Goal: Task Accomplishment & Management: Use online tool/utility

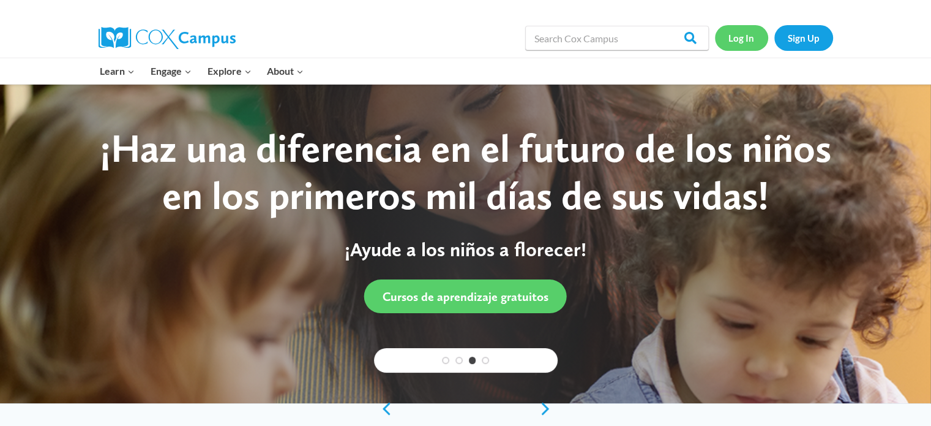
click at [740, 37] on link "Log In" at bounding box center [741, 37] width 53 height 25
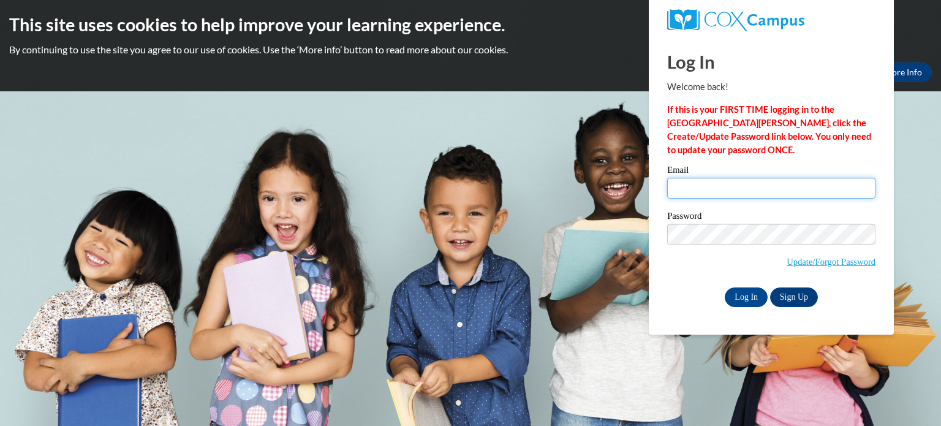
click at [710, 181] on input "Email" at bounding box center [771, 188] width 208 height 21
type input "smozinsk@kusd.edu"
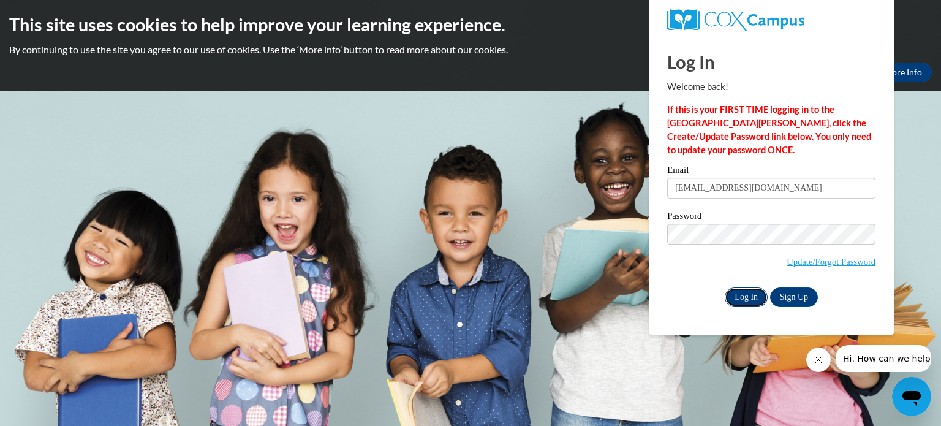
click at [744, 298] on input "Log In" at bounding box center [745, 297] width 43 height 20
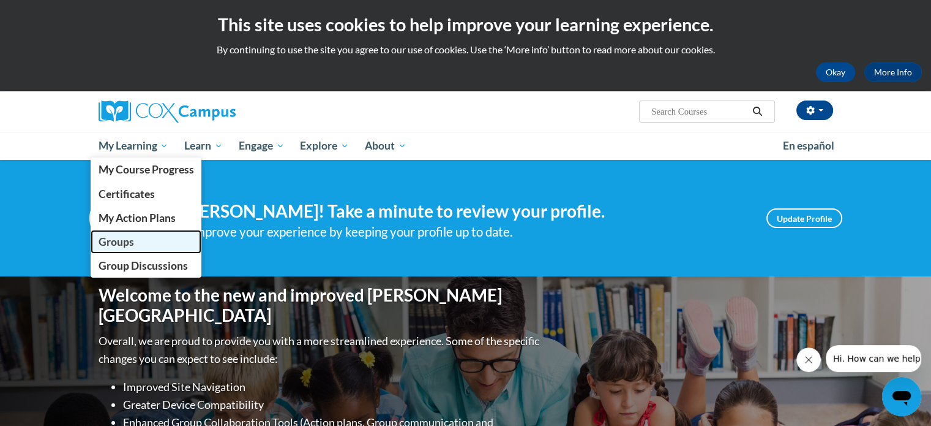
click at [137, 245] on link "Groups" at bounding box center [146, 242] width 111 height 24
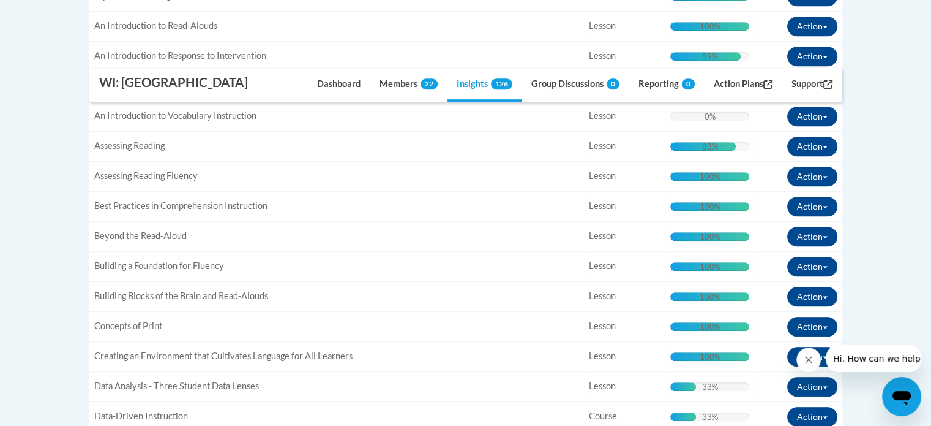
scroll to position [142, 0]
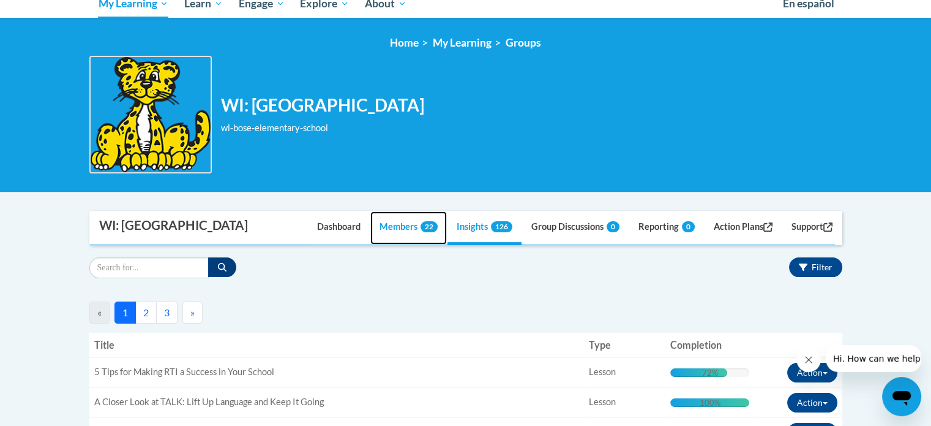
click at [383, 233] on link "Members 22" at bounding box center [408, 227] width 77 height 33
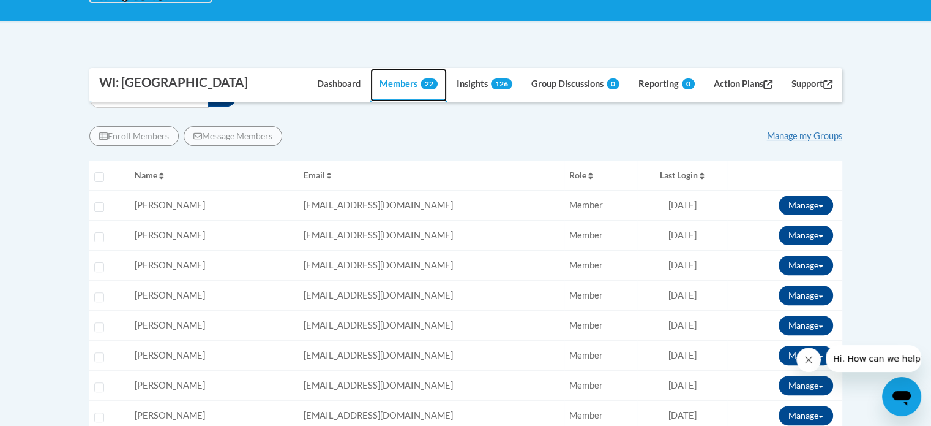
scroll to position [288, 0]
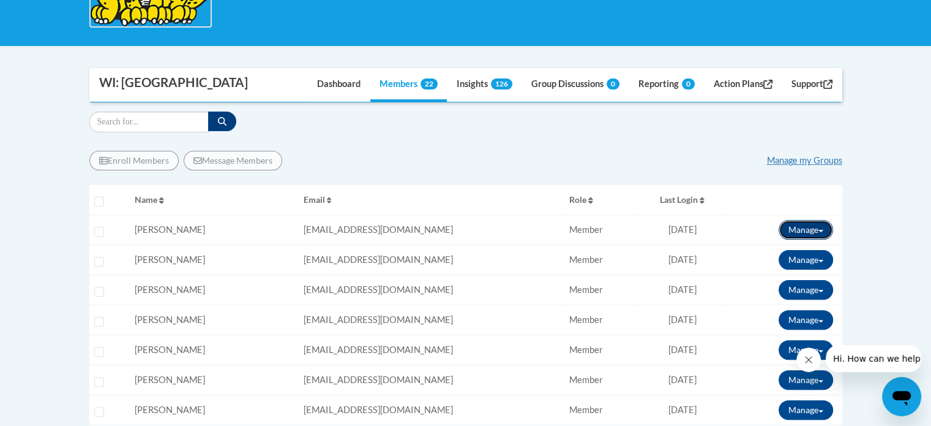
click at [823, 230] on button "Manage" at bounding box center [806, 230] width 55 height 20
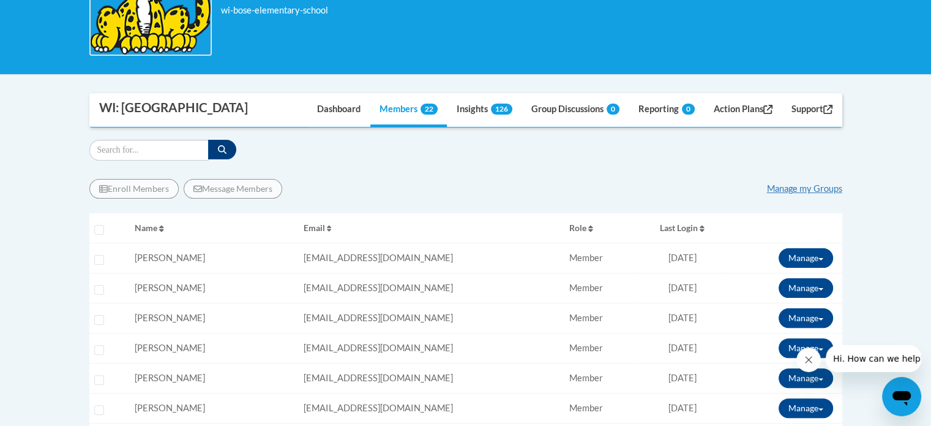
scroll to position [255, 0]
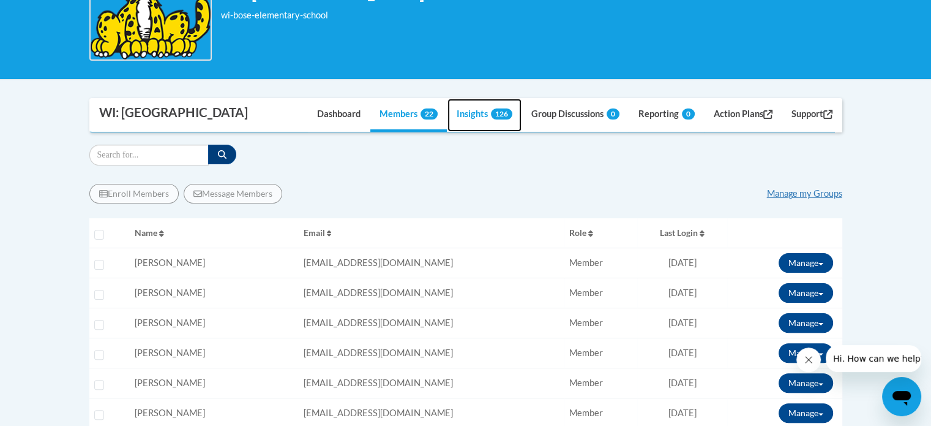
click at [491, 109] on span "126" at bounding box center [501, 113] width 21 height 11
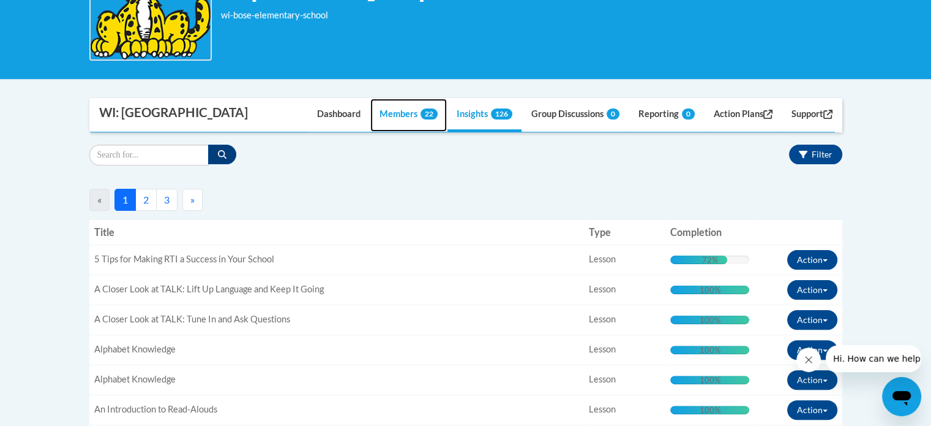
click at [400, 111] on link "Members 22" at bounding box center [408, 115] width 77 height 33
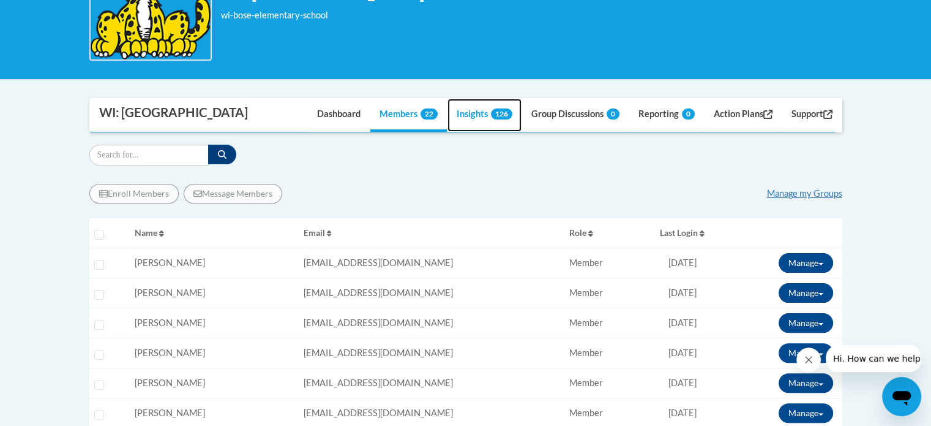
click at [462, 122] on link "Insights 126" at bounding box center [485, 115] width 74 height 33
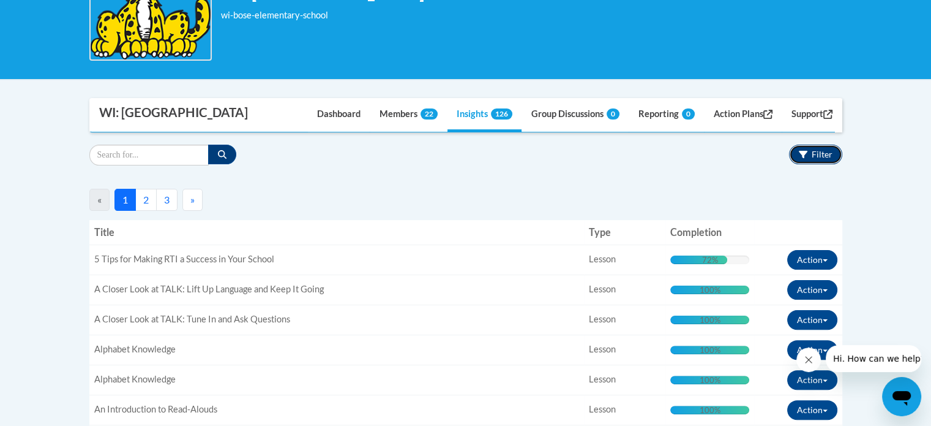
click at [829, 152] on span "Filter" at bounding box center [822, 154] width 21 height 10
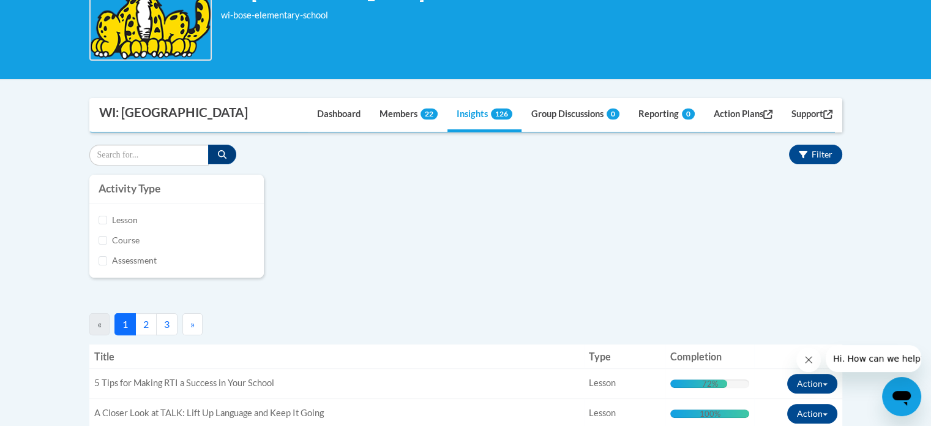
click at [120, 266] on li "Assessment" at bounding box center [177, 261] width 156 height 14
click at [121, 259] on label "Assessment" at bounding box center [183, 260] width 143 height 13
click at [108, 259] on input "Assessment" at bounding box center [103, 260] width 9 height 9
checkbox input "true"
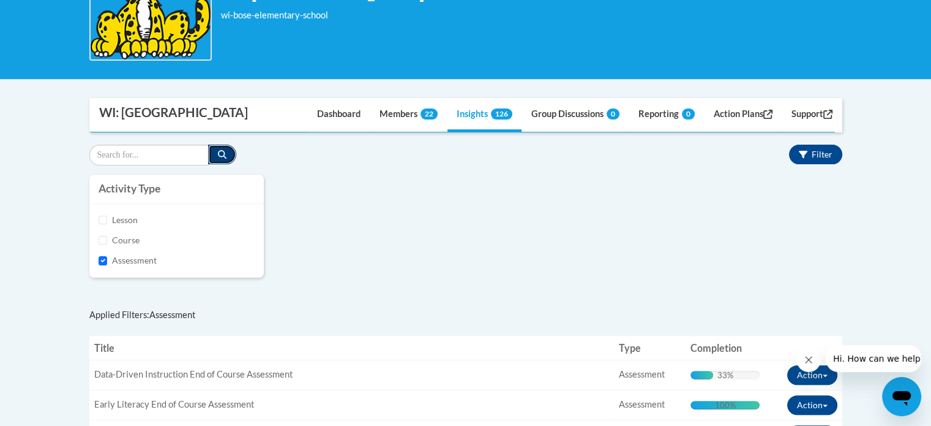
click at [223, 164] on button "button" at bounding box center [222, 155] width 28 height 20
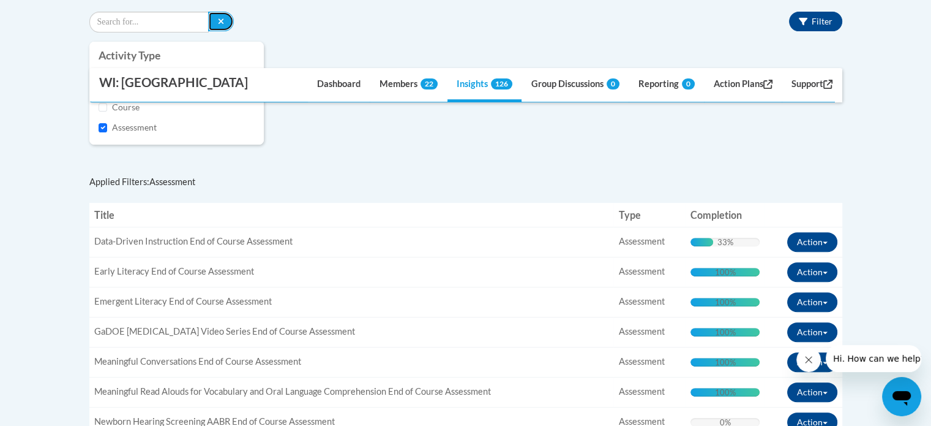
scroll to position [391, 0]
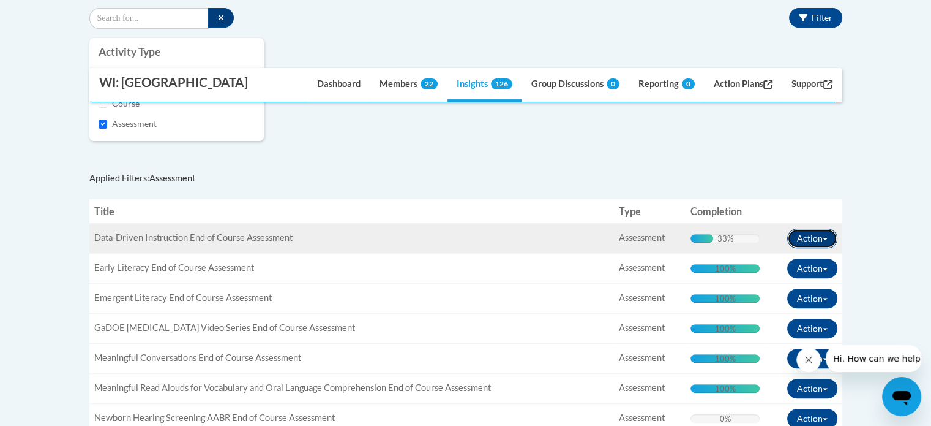
click at [827, 238] on span "button" at bounding box center [825, 239] width 5 height 2
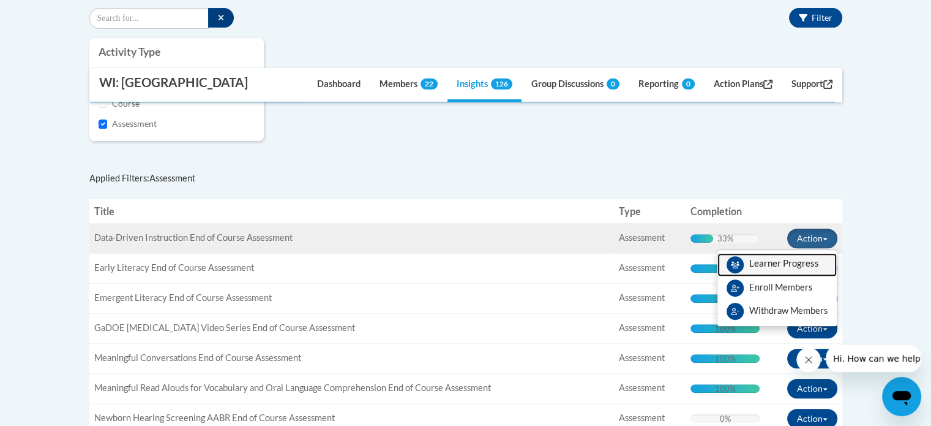
click at [770, 266] on span "View Members" at bounding box center [785, 266] width 70 height 0
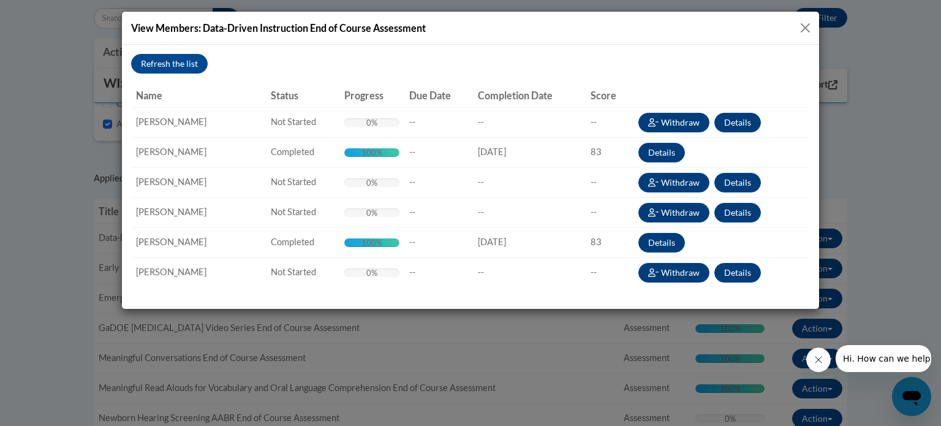
click at [804, 26] on button "Close" at bounding box center [804, 27] width 15 height 15
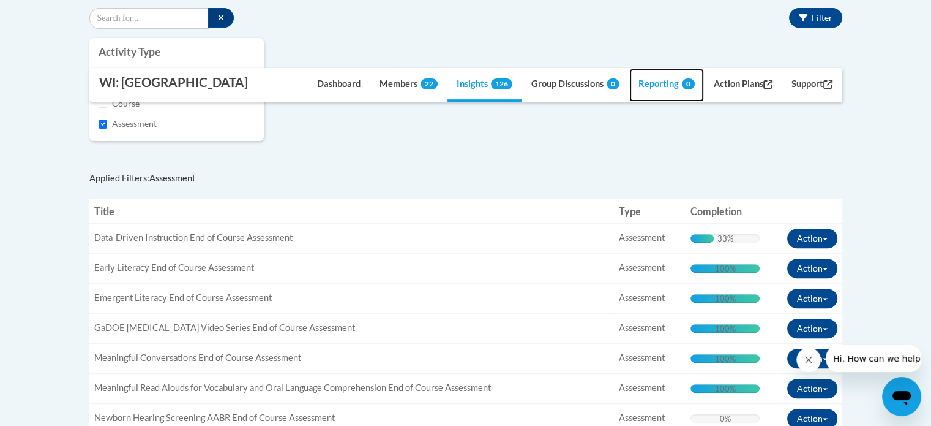
click at [653, 85] on link "Reporting 0" at bounding box center [667, 85] width 75 height 33
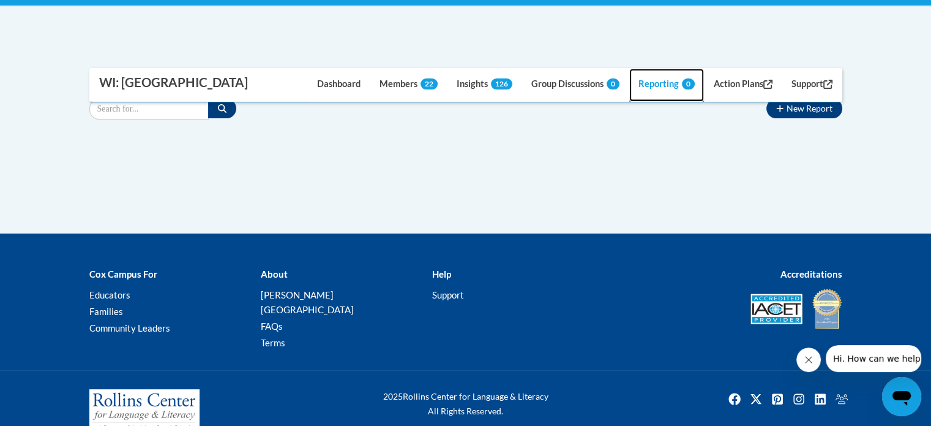
scroll to position [353, 0]
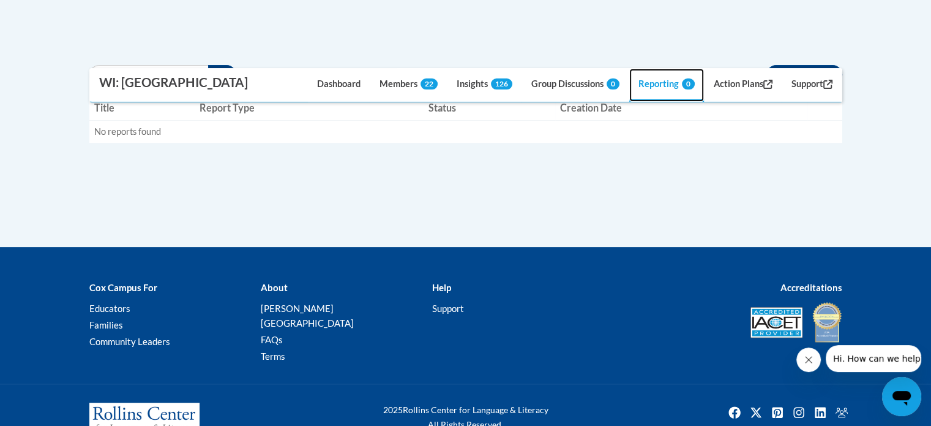
click at [660, 83] on link "Reporting 0" at bounding box center [667, 85] width 75 height 33
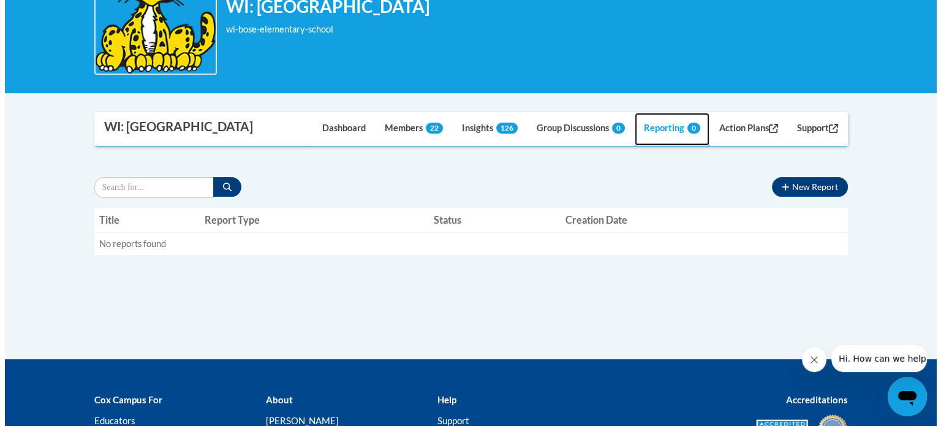
scroll to position [210, 0]
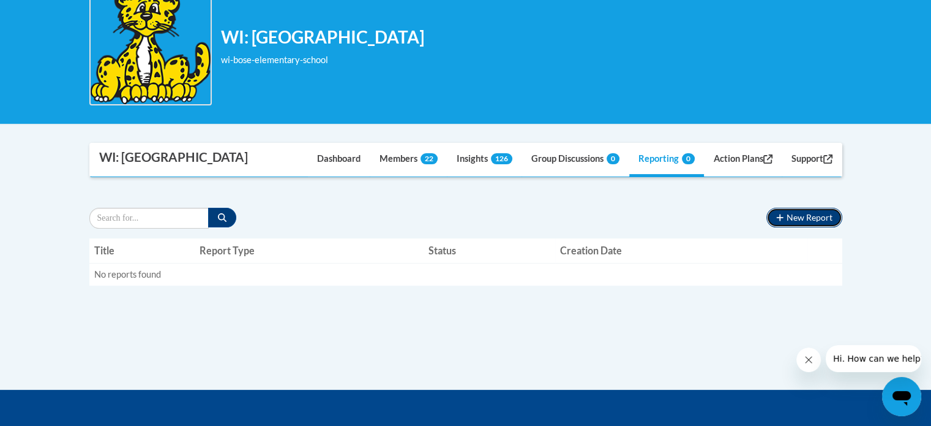
click at [816, 212] on button "New Report" at bounding box center [804, 218] width 75 height 20
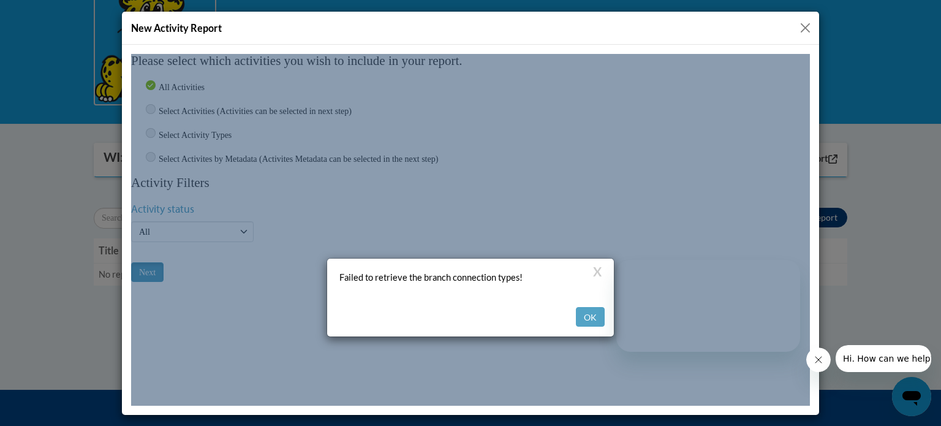
scroll to position [0, 0]
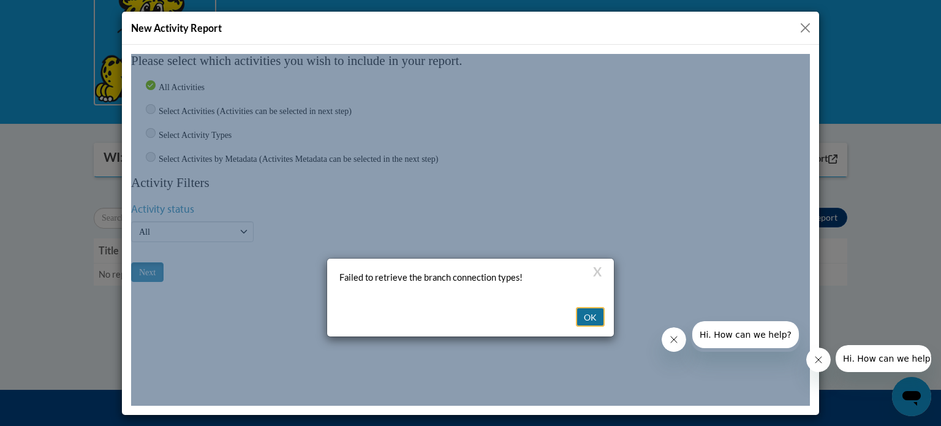
click at [589, 306] on button "OK" at bounding box center [590, 316] width 29 height 20
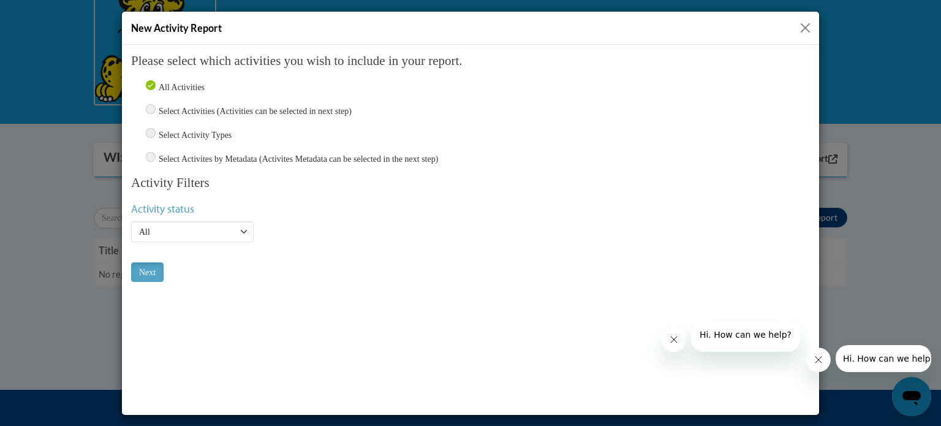
click at [214, 132] on label "Select Activity Types" at bounding box center [195, 134] width 73 height 9
click at [156, 132] on input "Select Activity Types" at bounding box center [151, 132] width 10 height 10
radio input "true"
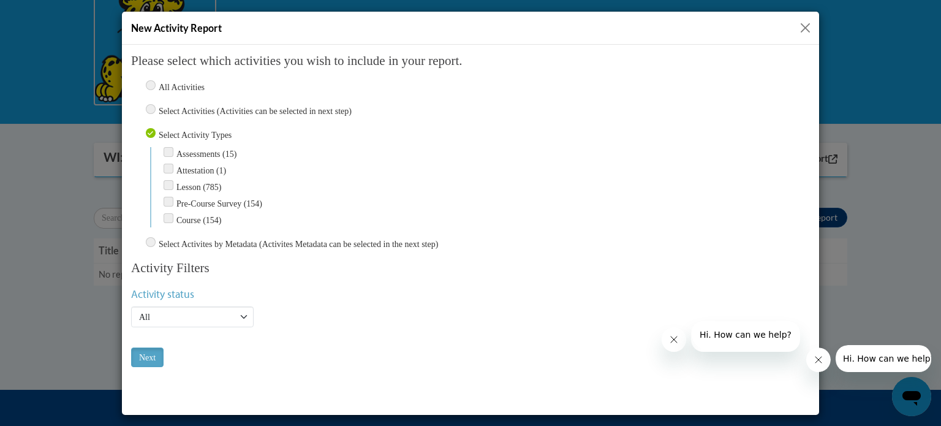
click at [211, 151] on label "Assessments (15)" at bounding box center [206, 153] width 60 height 9
click at [173, 151] on input "Assessments (15)" at bounding box center [169, 151] width 10 height 10
checkbox input "true"
click at [154, 355] on input "Next" at bounding box center [147, 357] width 32 height 20
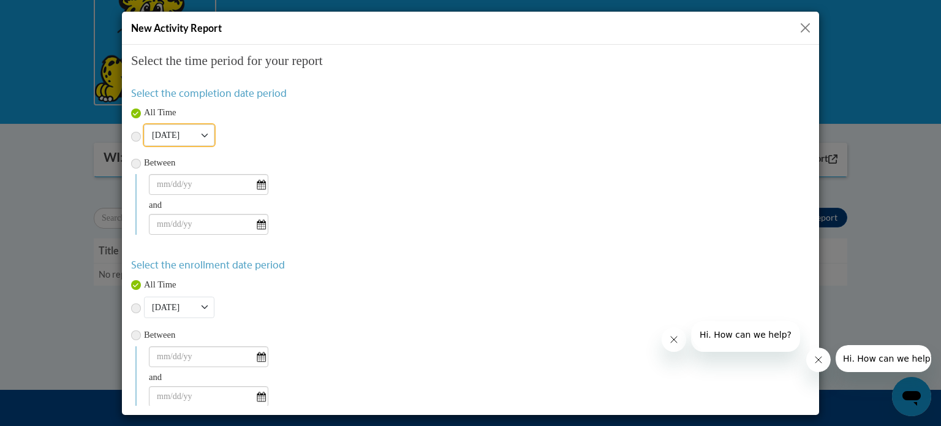
click at [202, 134] on select "[DATE] [DATE] This Week Last week This month Last month This Year Last Year" at bounding box center [179, 134] width 70 height 21
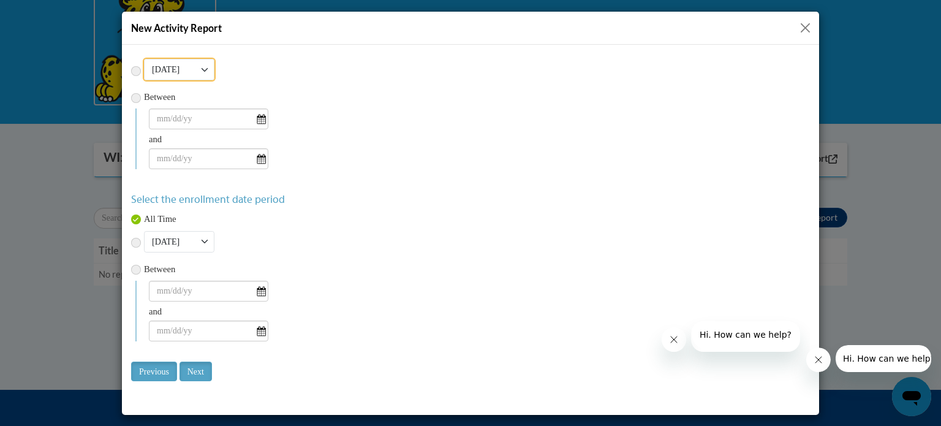
drag, startPoint x: 805, startPoint y: 190, endPoint x: 944, endPoint y: 351, distance: 212.8
click at [197, 369] on input "Next" at bounding box center [195, 371] width 32 height 20
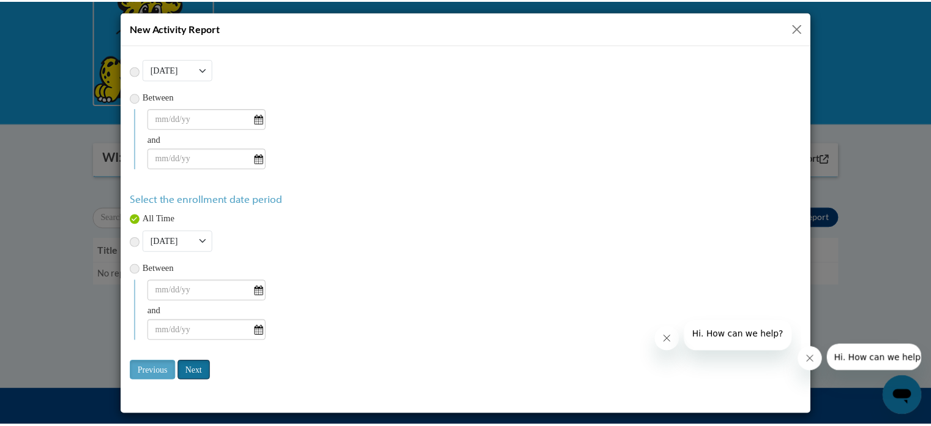
scroll to position [0, 0]
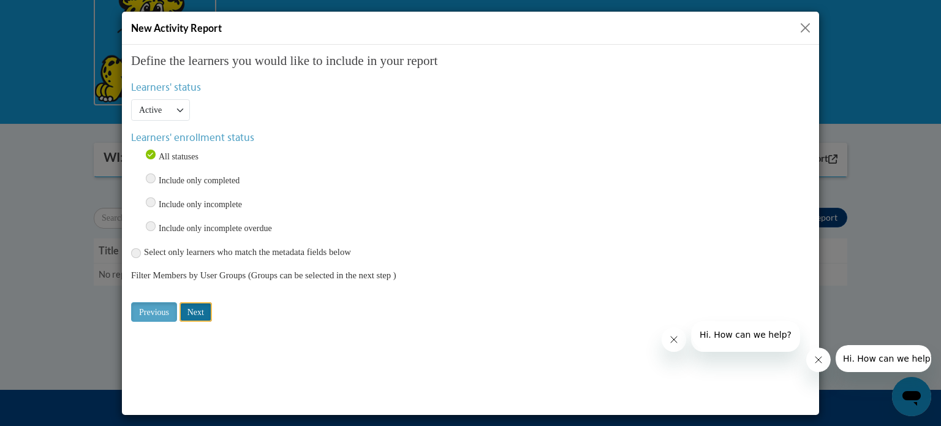
click at [193, 309] on input "Next" at bounding box center [195, 311] width 32 height 20
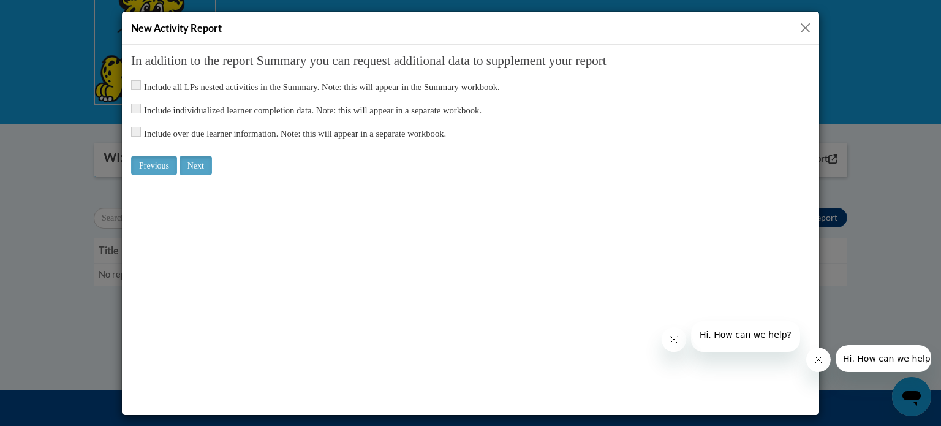
click at [801, 26] on button "Close" at bounding box center [804, 27] width 15 height 15
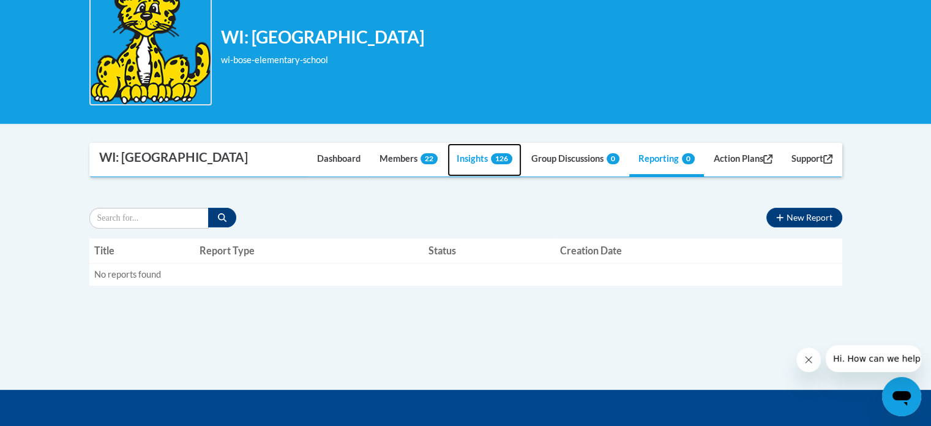
click at [458, 162] on link "Insights 126" at bounding box center [485, 159] width 74 height 33
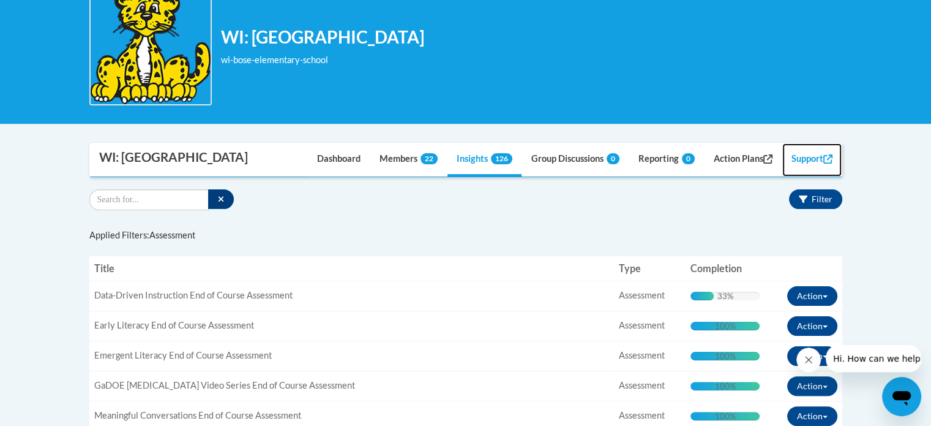
click at [824, 153] on link "Support" at bounding box center [812, 159] width 59 height 33
